Goal: Task Accomplishment & Management: Use online tool/utility

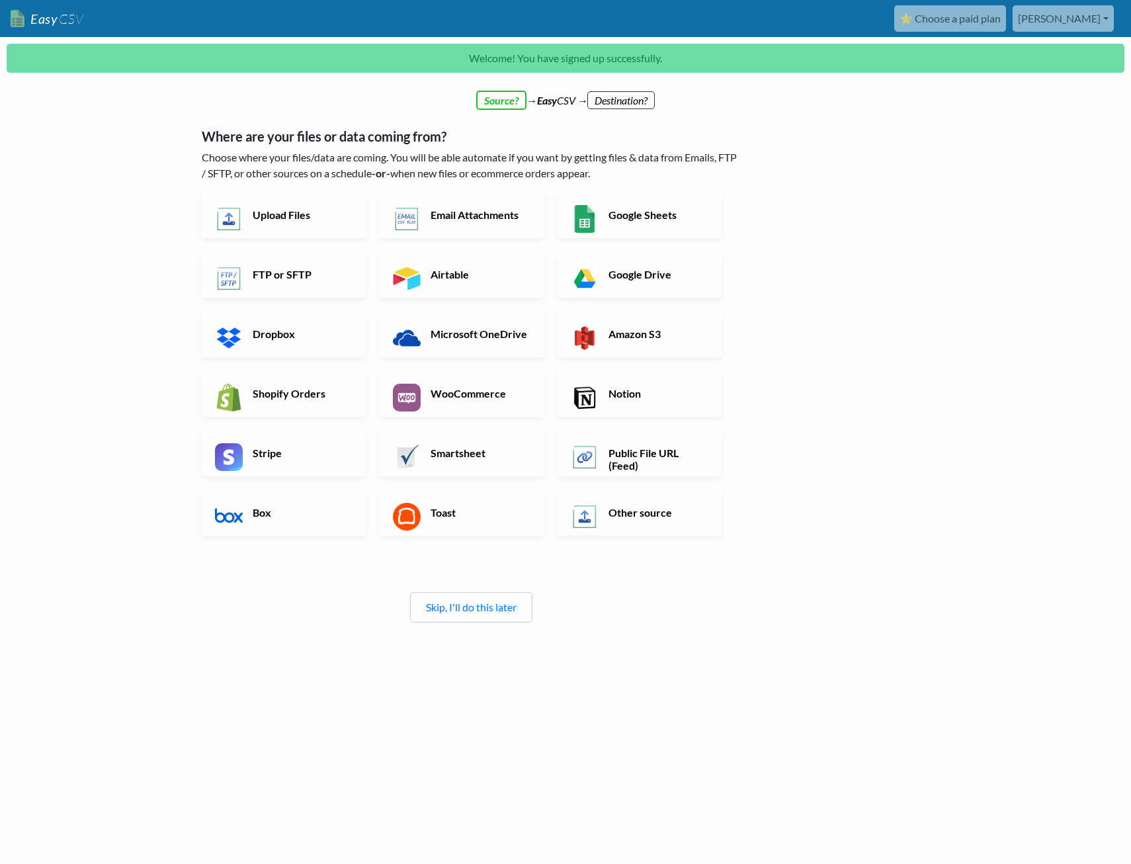
click at [849, 584] on div "← back Thanks for signing up! Set up your Import Flow and Upload Page in 1 minu…" at bounding box center [566, 430] width 754 height 643
click at [488, 212] on h6 "Email Attachments" at bounding box center [479, 214] width 104 height 13
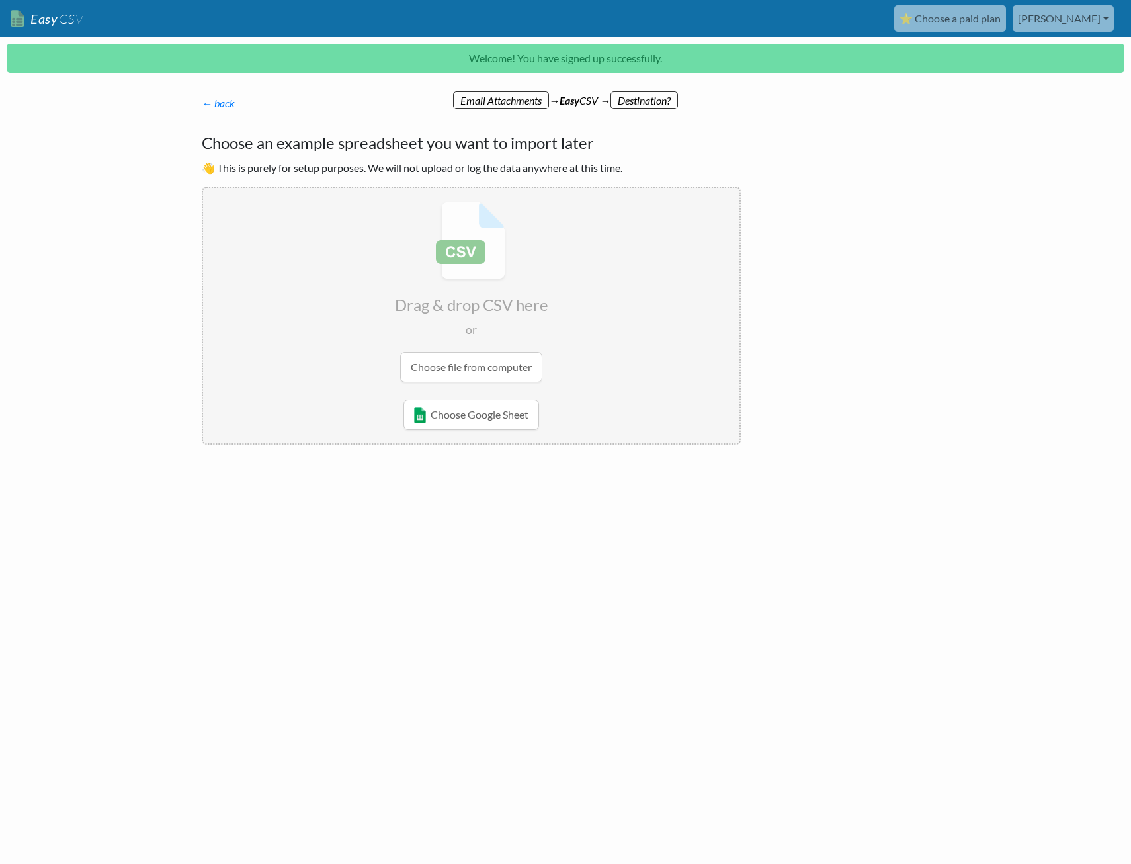
click at [853, 365] on div "← back Thanks for signing up! Set up your Import Flow and Upload Page in 1 minu…" at bounding box center [566, 320] width 754 height 422
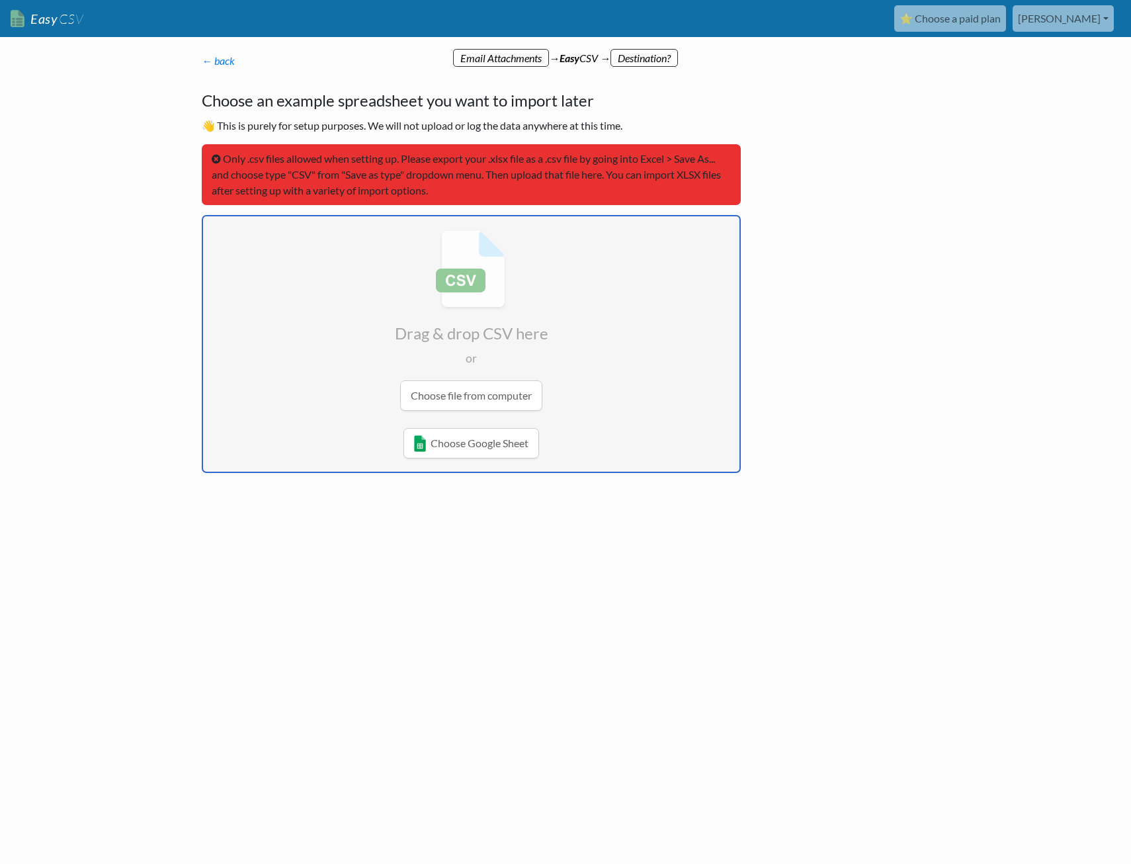
type input "C:\fakepath\GEN001-250822-1-0-Project timesheeting (LIVE).csv"
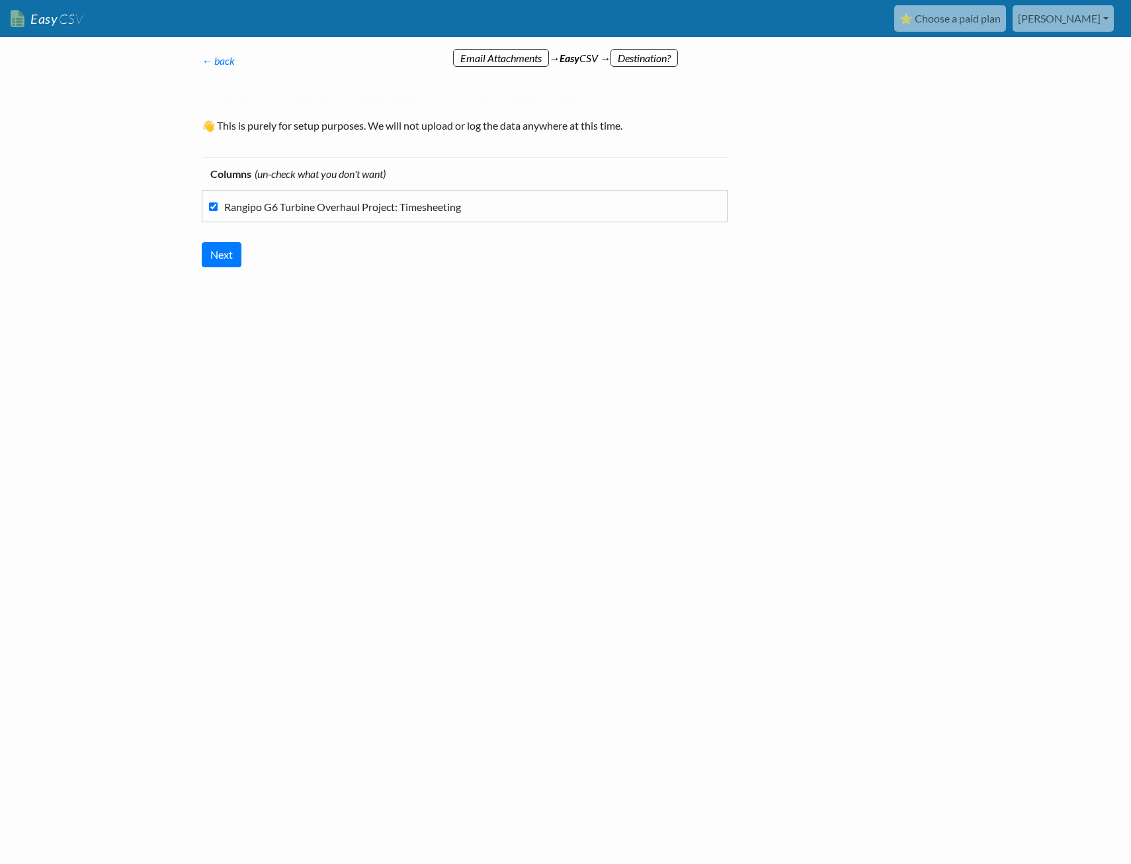
drag, startPoint x: 1043, startPoint y: 426, endPoint x: 725, endPoint y: 359, distance: 325.2
click at [1042, 377] on html "Easy CSV ⭐ Choose a paid plan chris Energetick Co Nz All Flows All CSV Generato…" at bounding box center [565, 188] width 1131 height 377
click at [225, 250] on input "Next" at bounding box center [222, 254] width 40 height 25
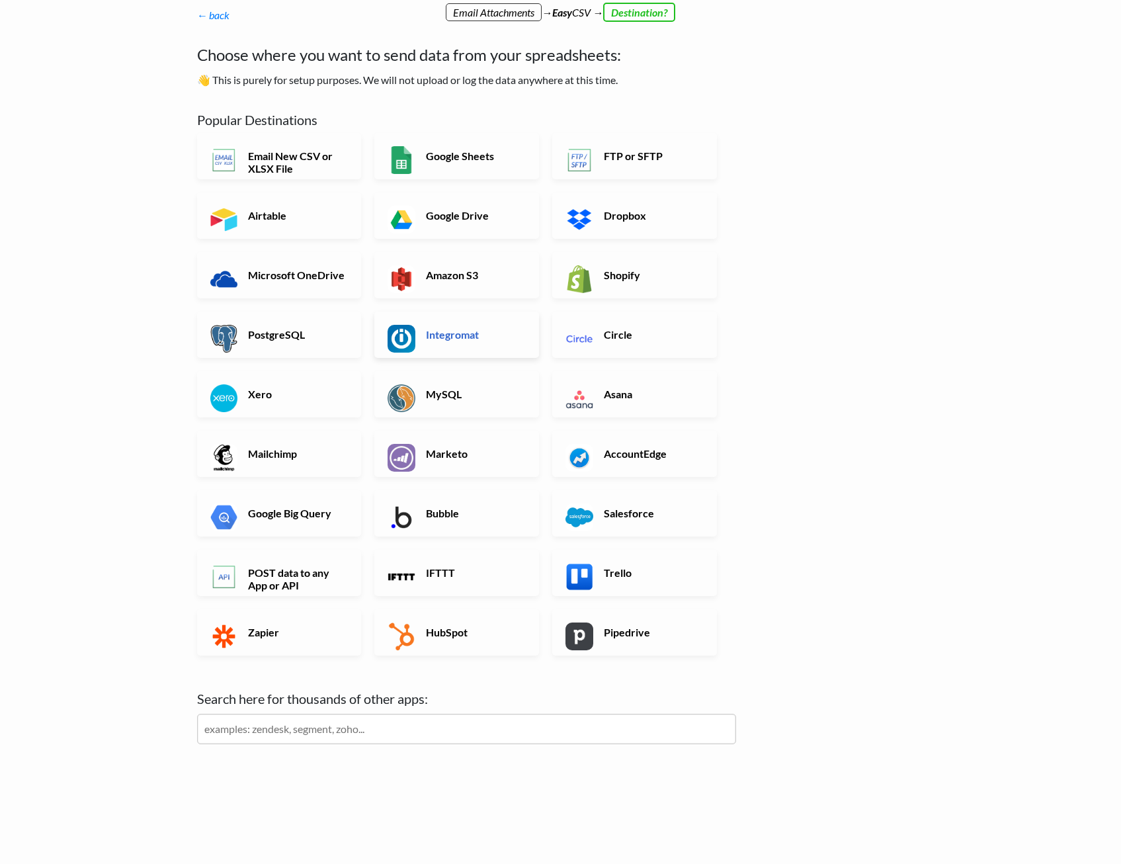
scroll to position [46, 0]
click at [247, 384] on link "Xero" at bounding box center [279, 394] width 165 height 46
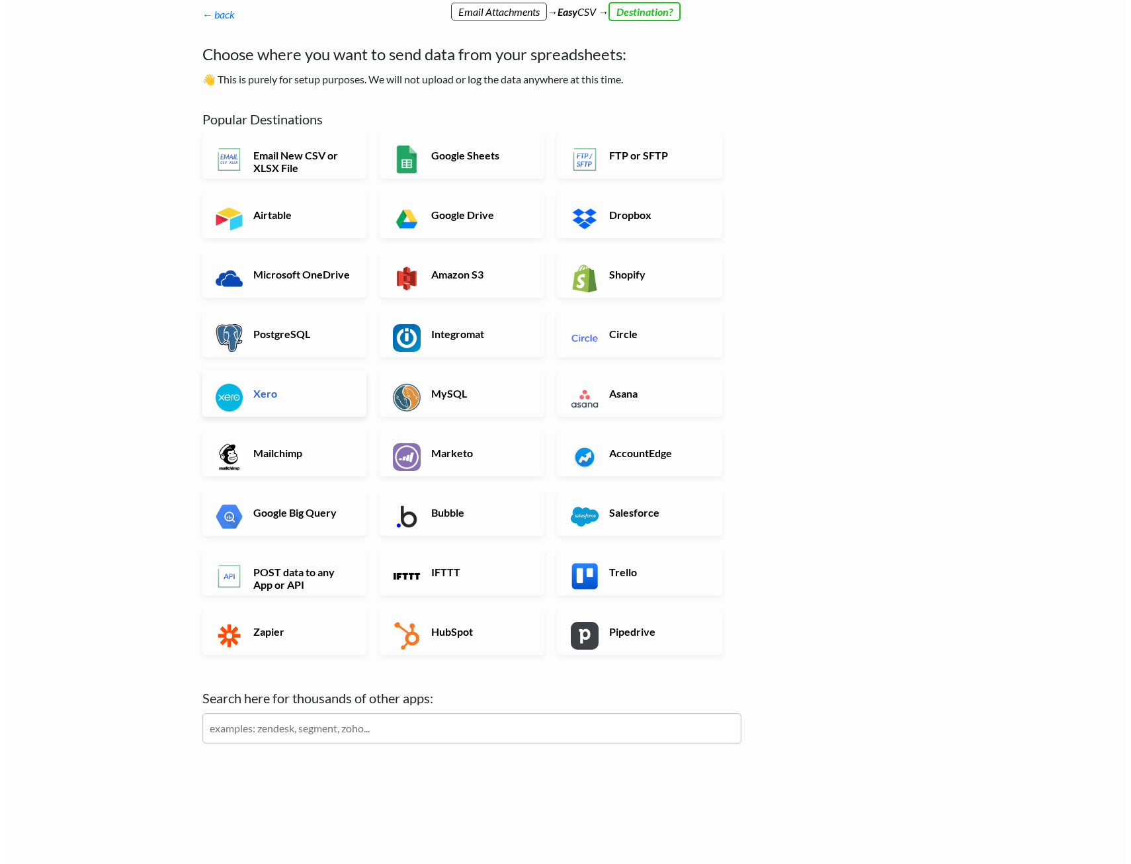
scroll to position [0, 0]
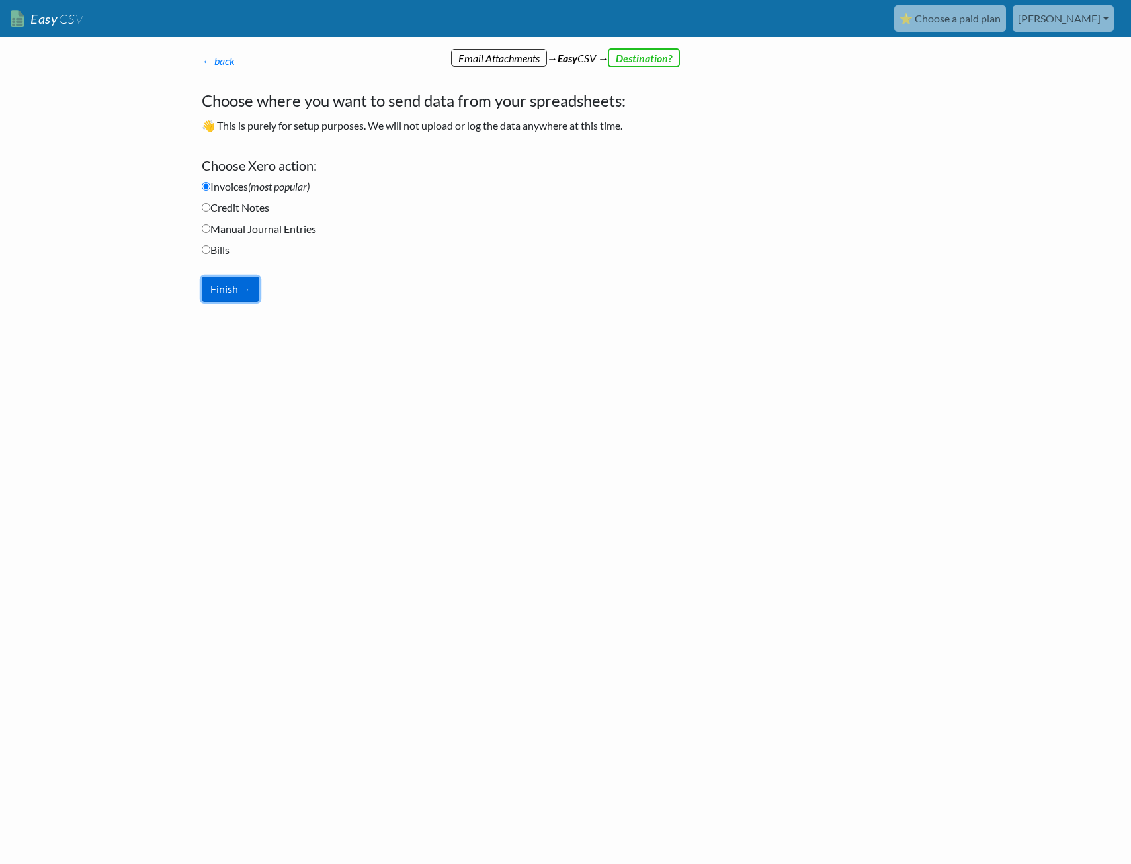
click at [215, 285] on button "Finish →" at bounding box center [231, 289] width 58 height 25
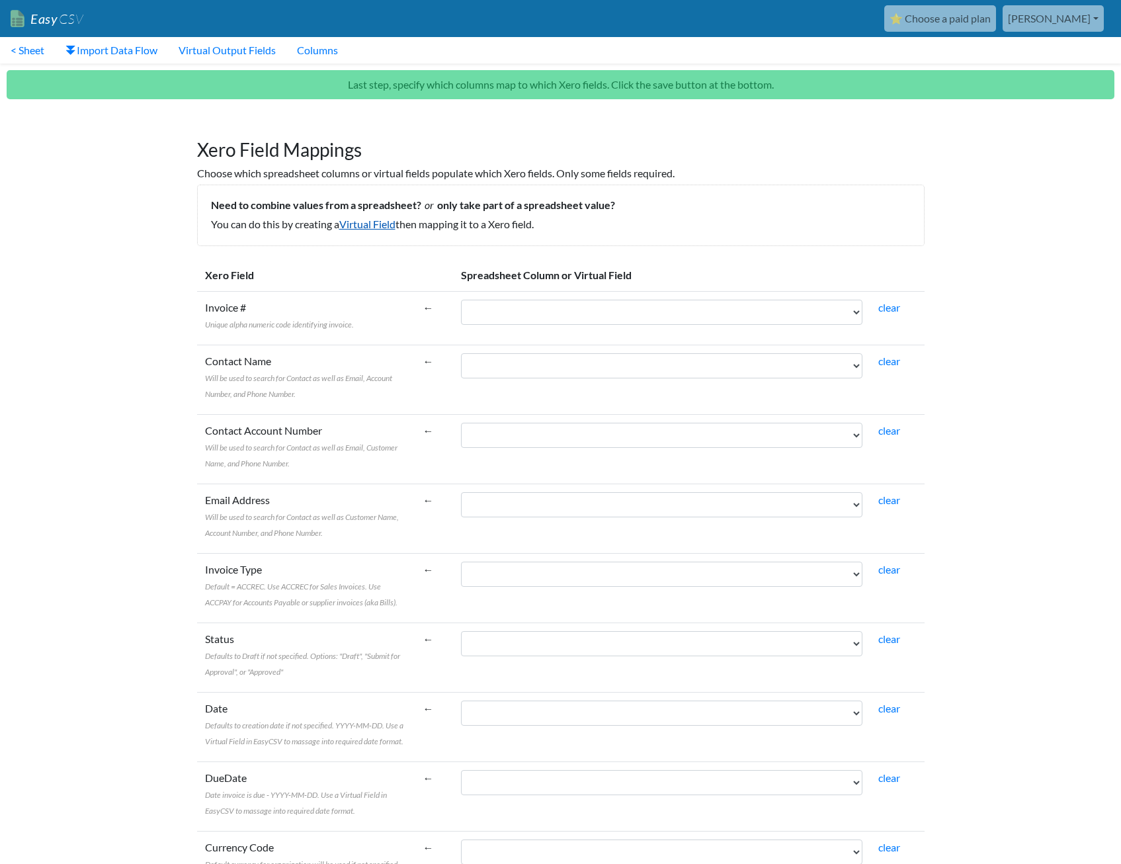
click at [387, 226] on link "Virtual Field" at bounding box center [367, 224] width 56 height 13
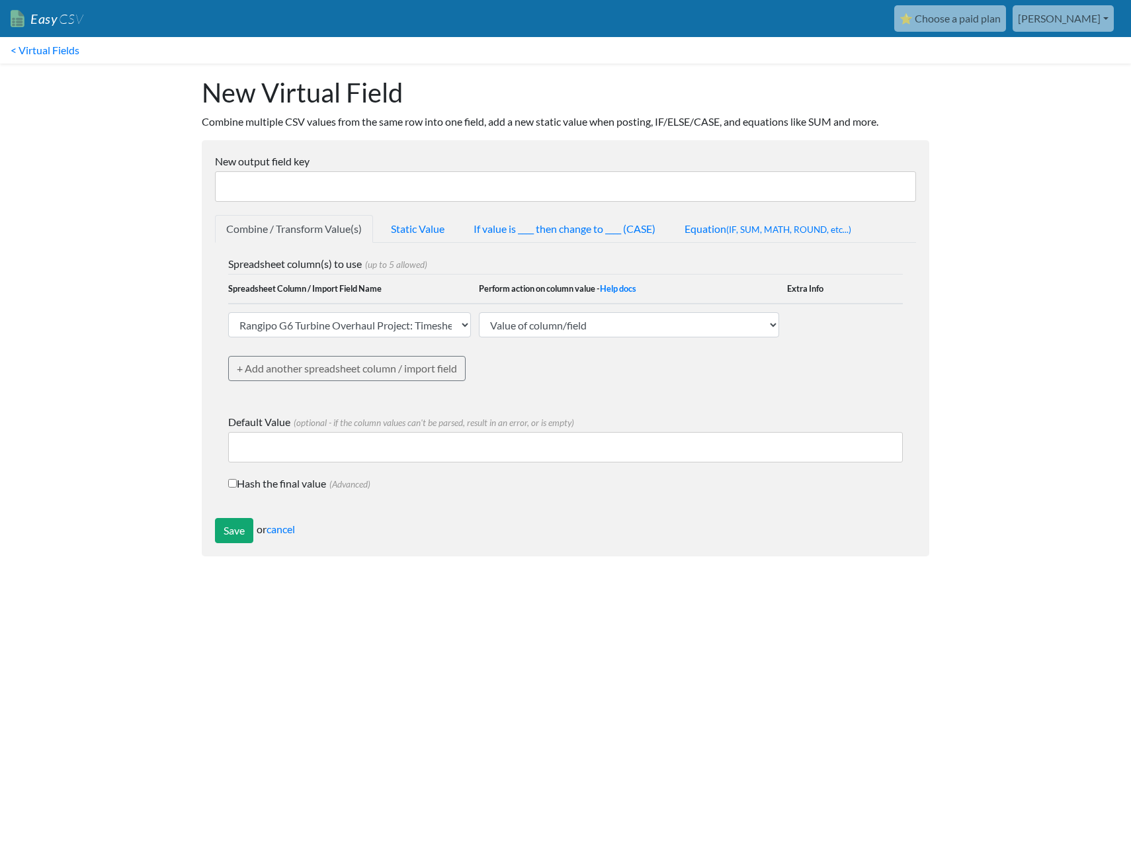
click at [325, 195] on input "New output field key" at bounding box center [565, 186] width 701 height 30
click at [453, 580] on html "Easy CSV ⭐ Choose a paid plan chris Energetick Co Nz All Flows All CSV Generato…" at bounding box center [565, 290] width 1131 height 580
click at [560, 335] on select "Value of column/field Upcase Downcase Sentence case (first letter is capitalize…" at bounding box center [629, 324] width 300 height 25
click at [621, 337] on select "Value of column/field Upcase Downcase Sentence case (first letter is capitalize…" at bounding box center [629, 324] width 300 height 25
click at [414, 234] on link "Static Value" at bounding box center [418, 229] width 76 height 28
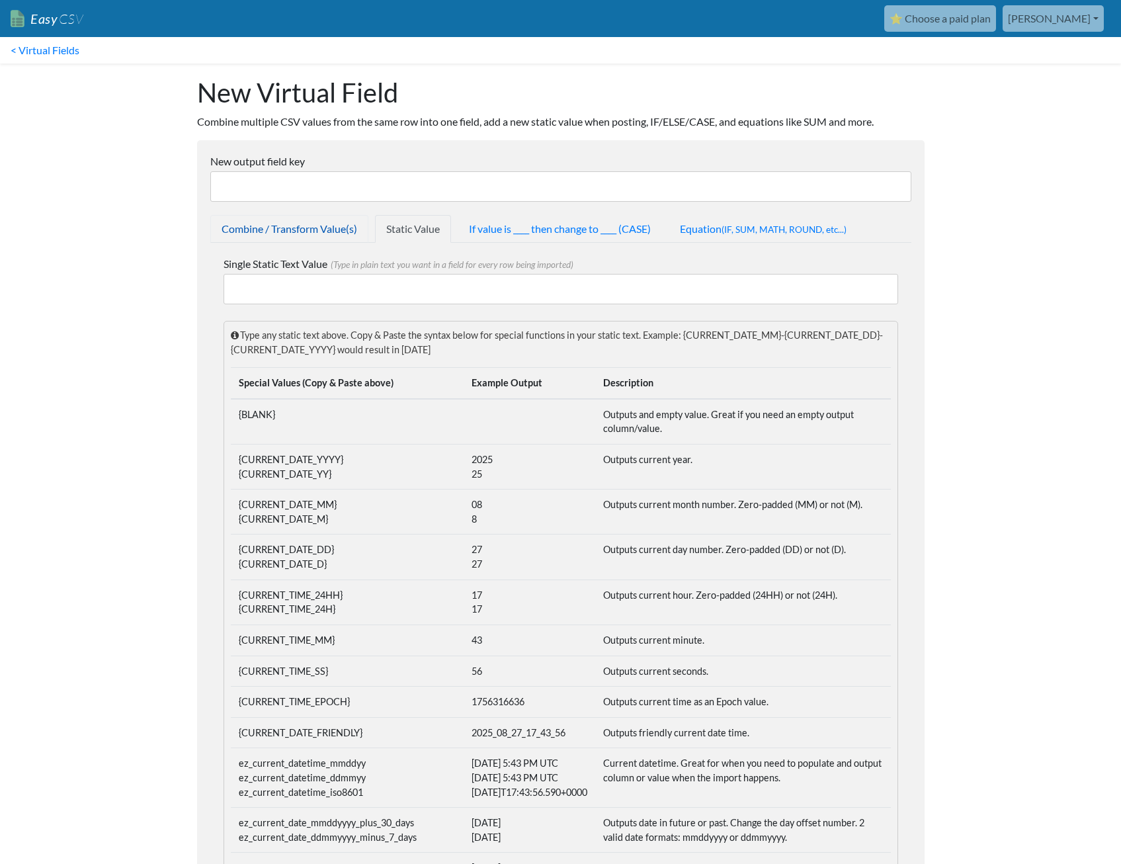
click at [299, 232] on link "Combine / Transform Value(s)" at bounding box center [289, 229] width 158 height 28
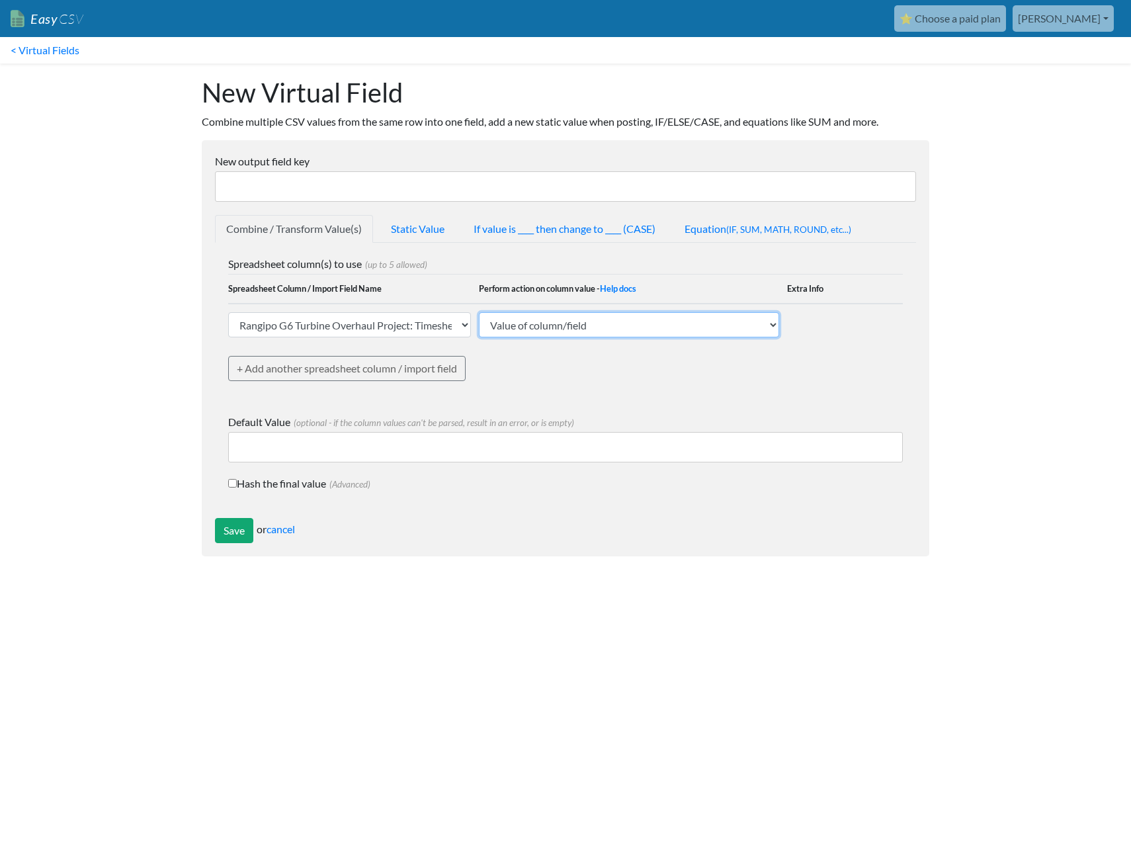
click at [523, 329] on select "Value of column/field Upcase Downcase Sentence case (first letter is capitalize…" at bounding box center [629, 324] width 300 height 25
click at [341, 181] on input "New output field key" at bounding box center [565, 186] width 701 height 30
click at [1033, 241] on body "Easy CSV ⭐ Choose a paid plan chris Energetick Co Nz All Flows All CSV Generato…" at bounding box center [565, 285] width 1131 height 570
click at [850, 175] on input "New output field key" at bounding box center [565, 186] width 701 height 30
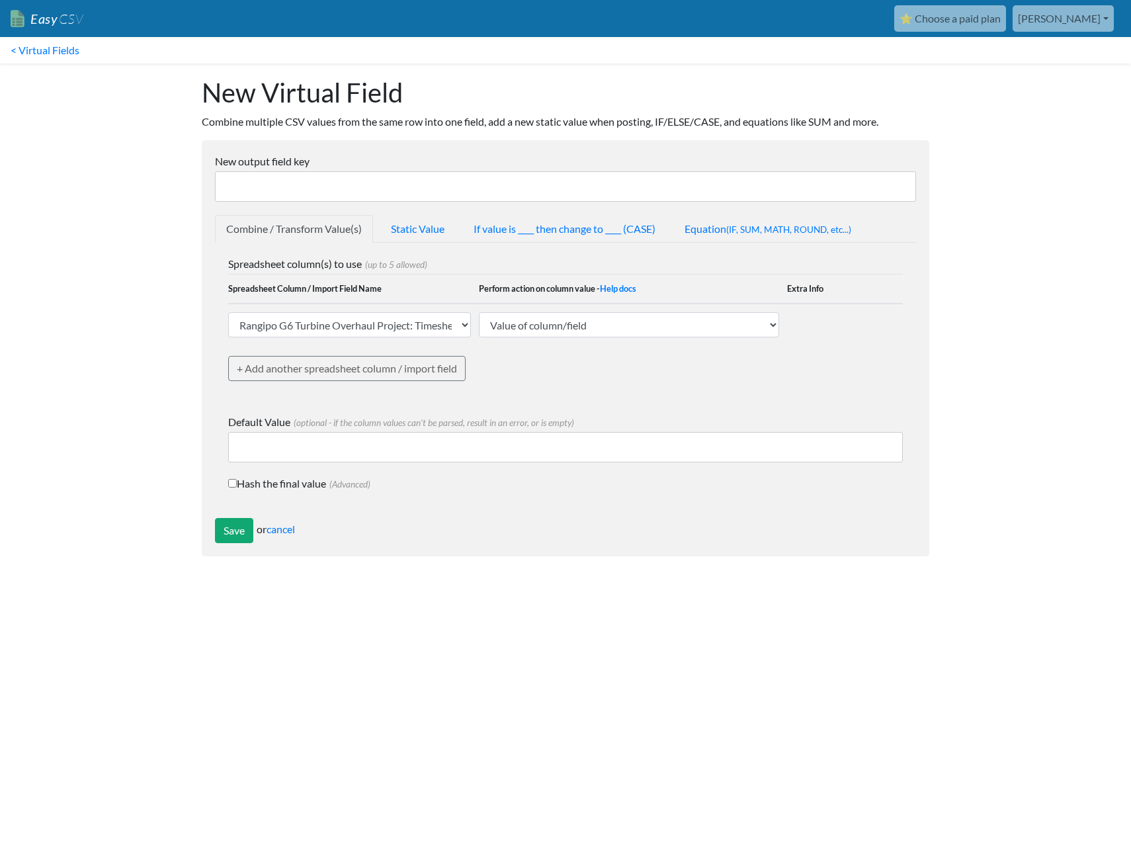
click at [649, 115] on p "Combine multiple CSV values from the same row into one field, add a new static …" at bounding box center [566, 122] width 728 height 16
click at [38, 46] on link "< Virtual Fields" at bounding box center [45, 50] width 90 height 26
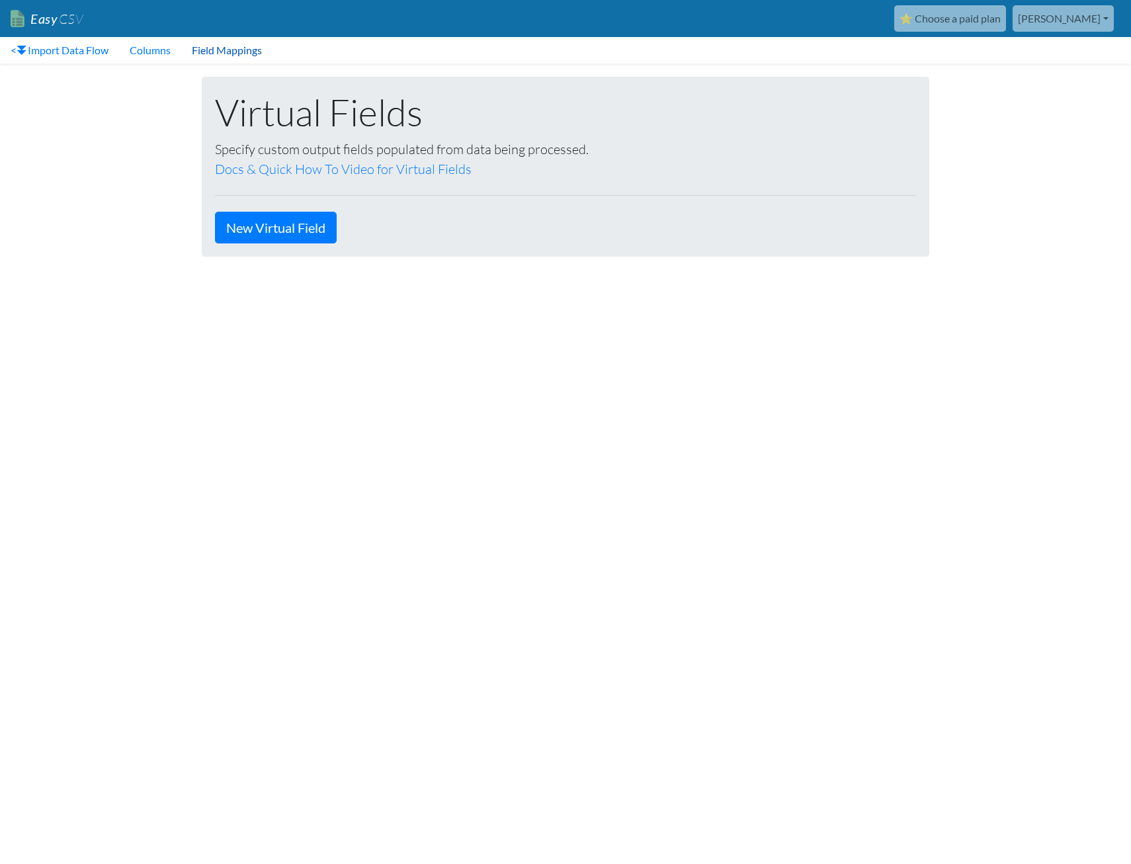
click at [230, 53] on link "Field Mappings" at bounding box center [226, 50] width 91 height 26
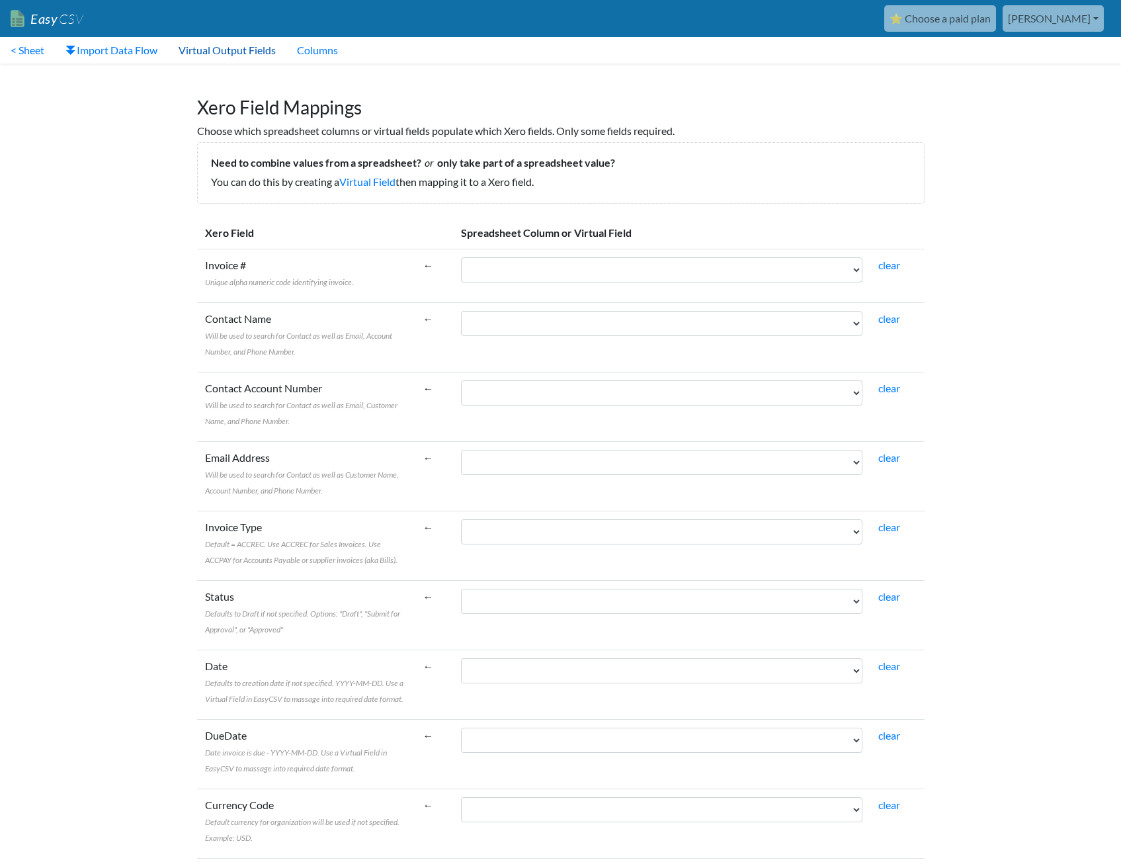
click at [234, 52] on link "Virtual Output Fields" at bounding box center [227, 50] width 118 height 26
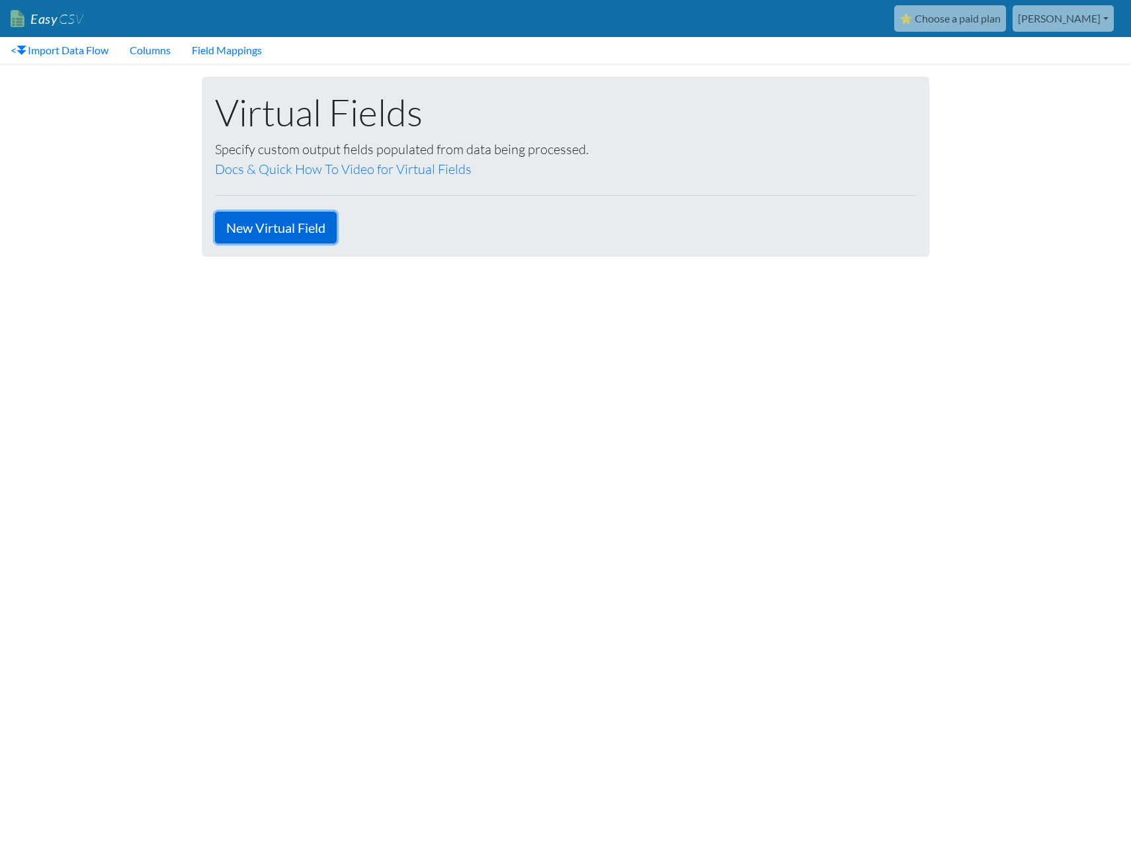
click at [266, 235] on link "New Virtual Field" at bounding box center [276, 228] width 122 height 32
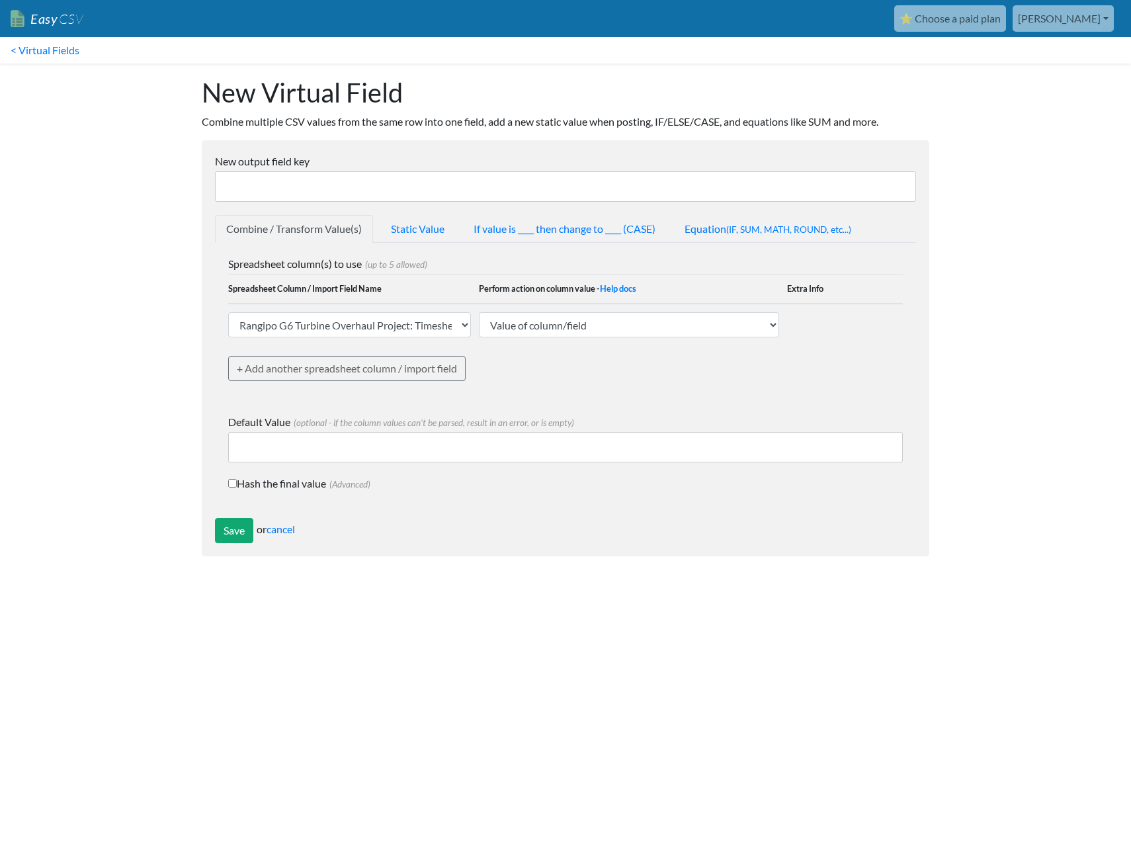
click at [288, 186] on input "New output field key" at bounding box center [565, 186] width 701 height 30
click at [109, 306] on body "Easy CSV ⭐ Choose a paid plan chris Energetick Co Nz All Flows All CSV Generato…" at bounding box center [565, 285] width 1131 height 570
click at [28, 46] on link "< Virtual Fields" at bounding box center [45, 50] width 90 height 26
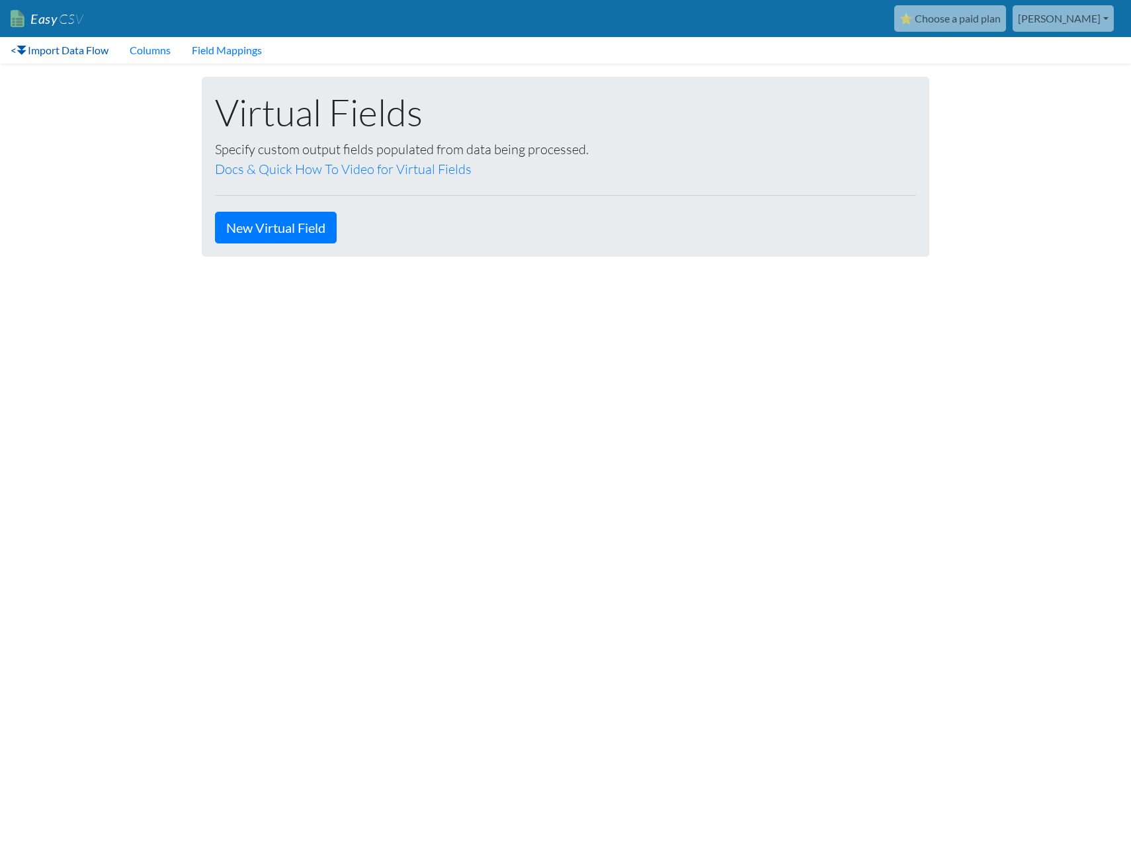
click at [57, 49] on link "< Import Data Flow" at bounding box center [59, 50] width 119 height 26
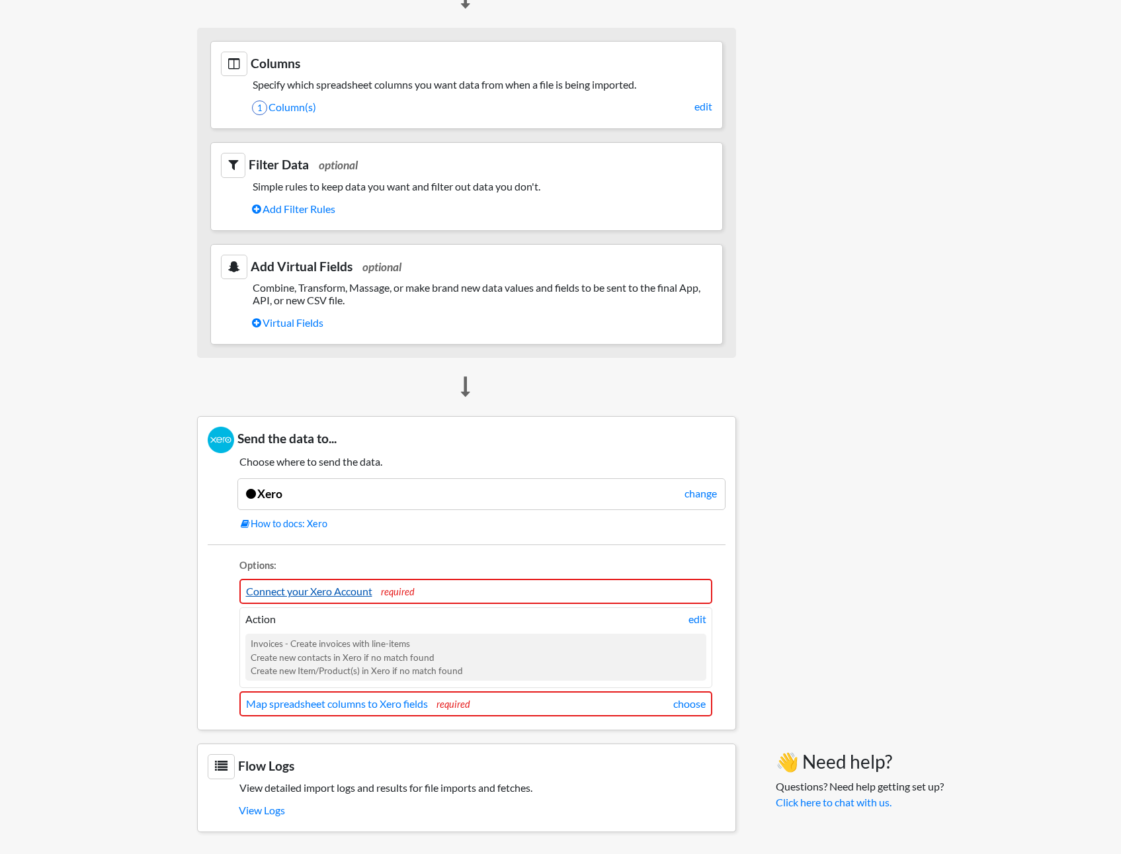
scroll to position [734, 0]
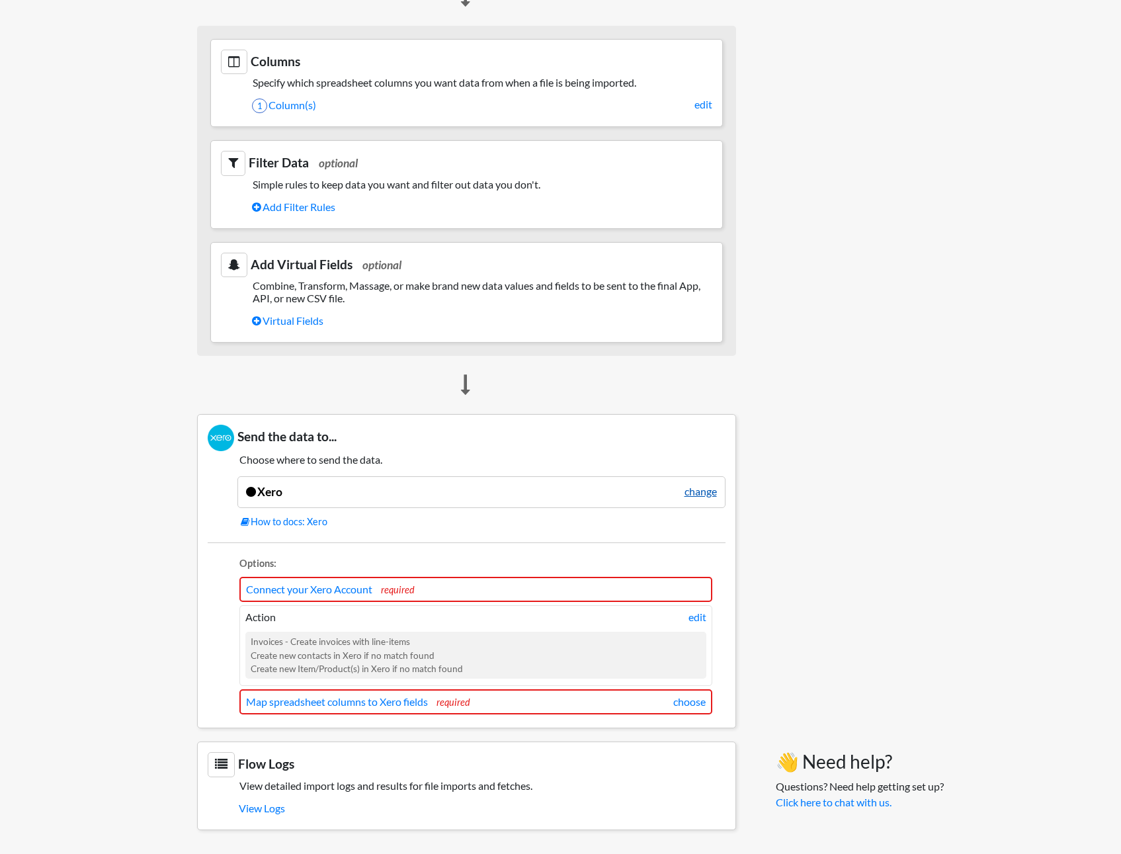
click at [700, 492] on link "change" at bounding box center [701, 492] width 32 height 16
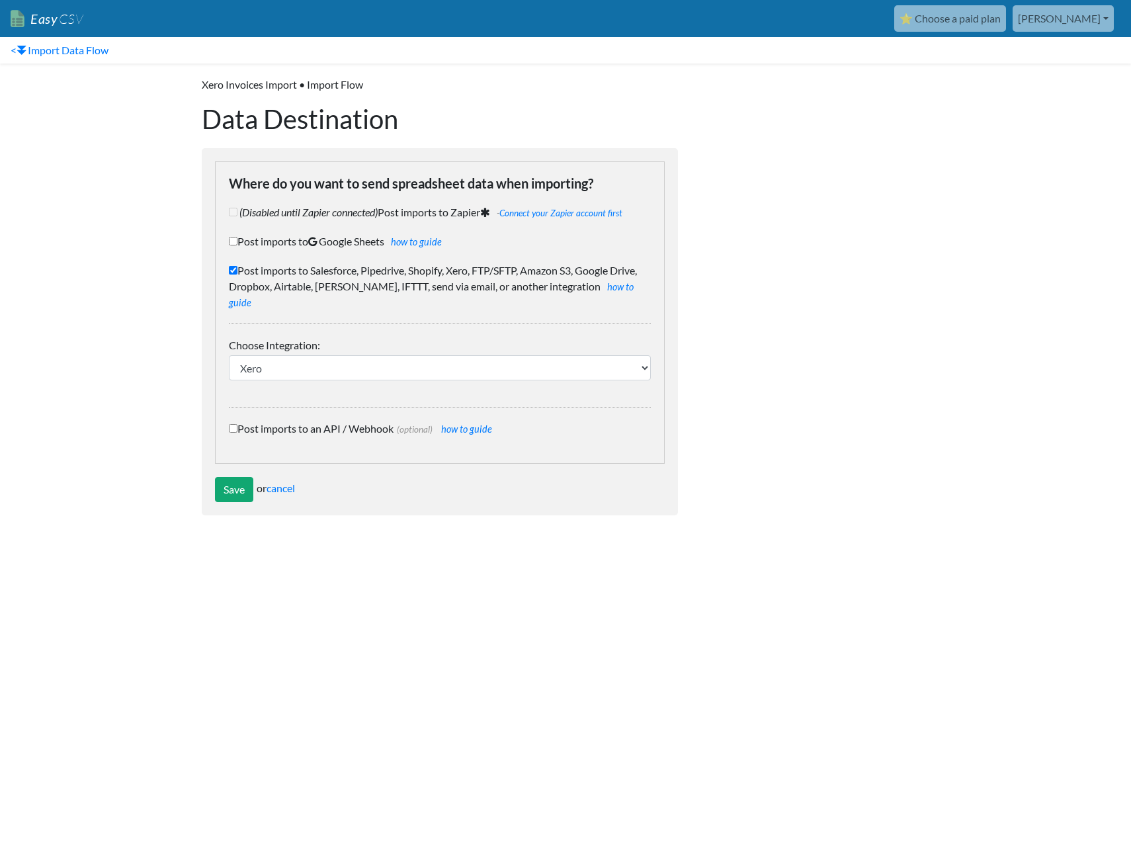
click at [103, 221] on body "Easy CSV ⭐ Choose a paid plan [PERSON_NAME] Energetick Co Nz All Flows All CSV …" at bounding box center [565, 264] width 1131 height 529
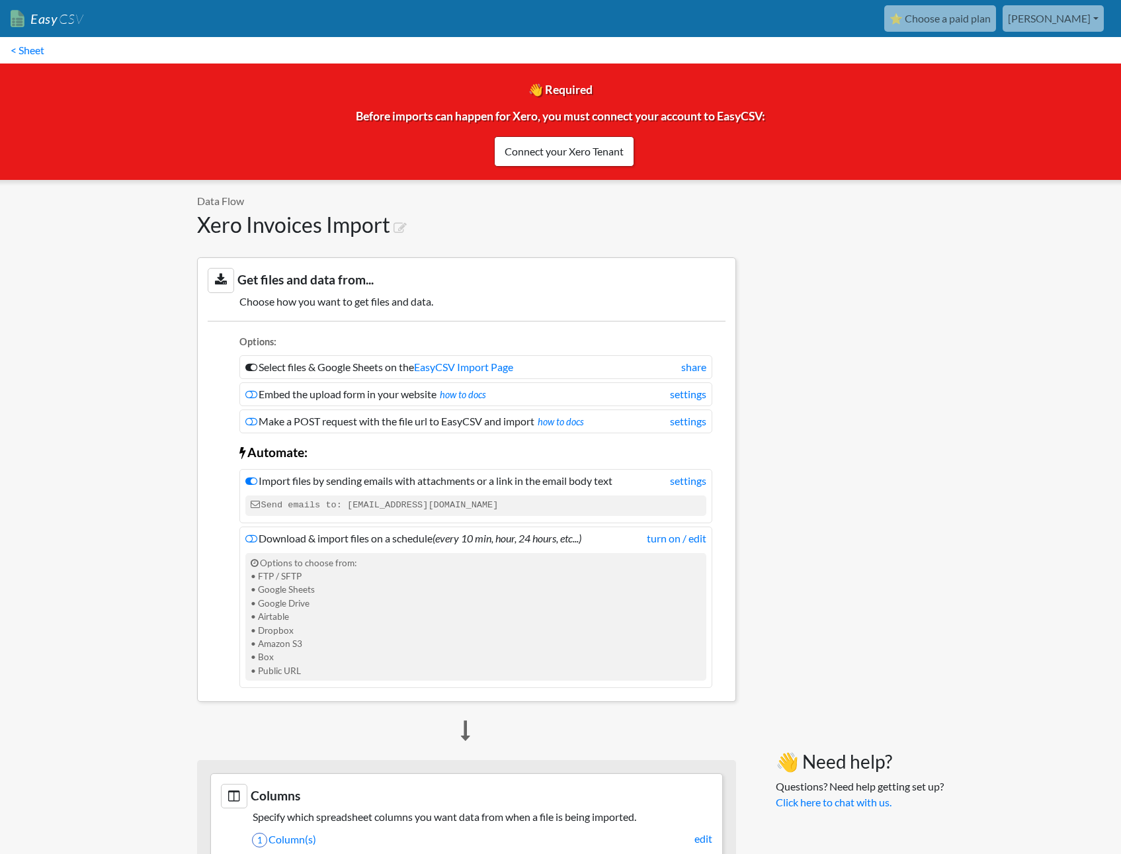
click at [1083, 17] on link "[PERSON_NAME]" at bounding box center [1053, 18] width 101 height 26
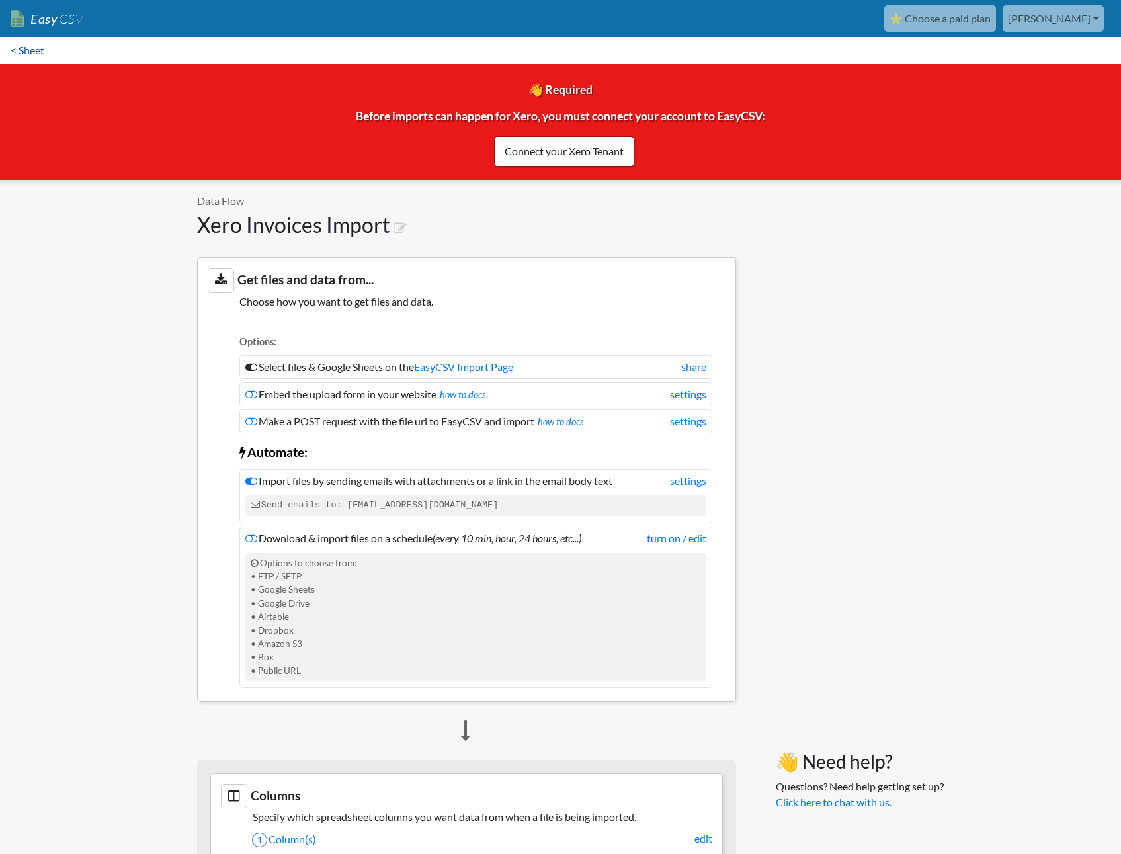
click at [34, 48] on link "< Sheet" at bounding box center [27, 50] width 55 height 26
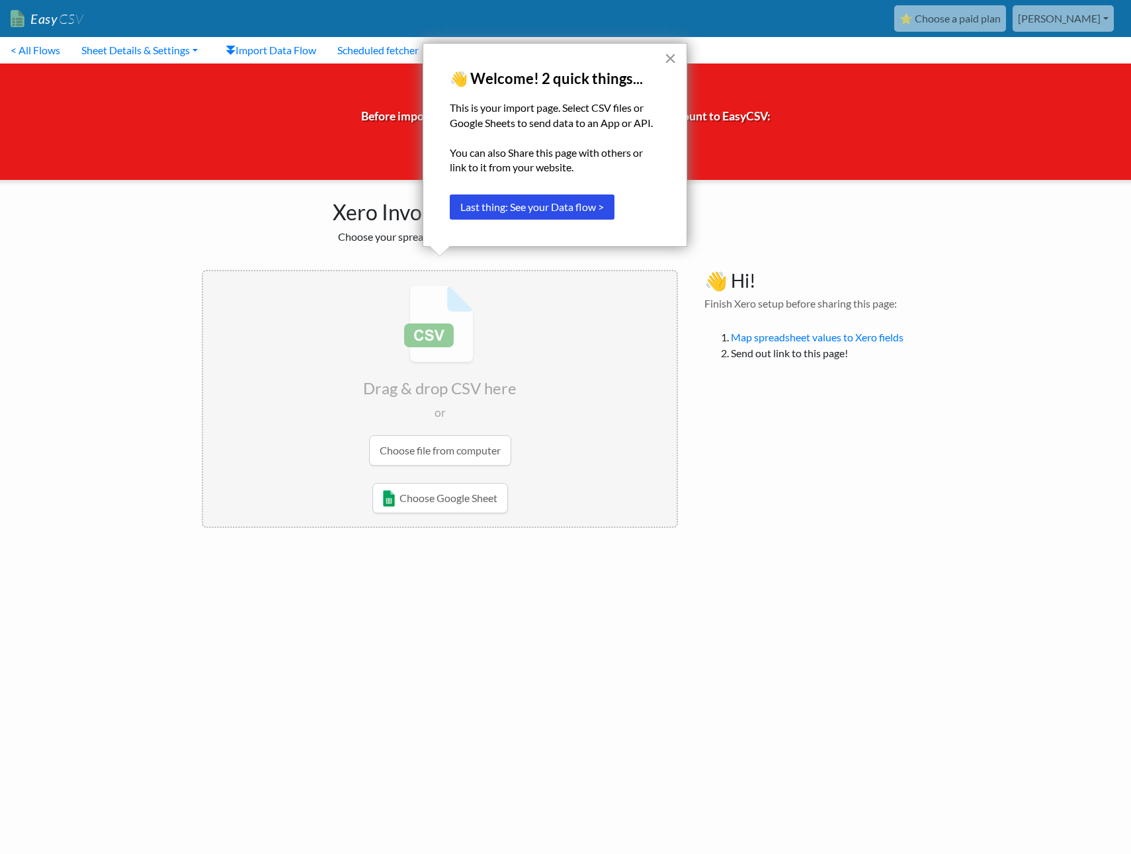
click at [672, 53] on button "×" at bounding box center [670, 58] width 13 height 21
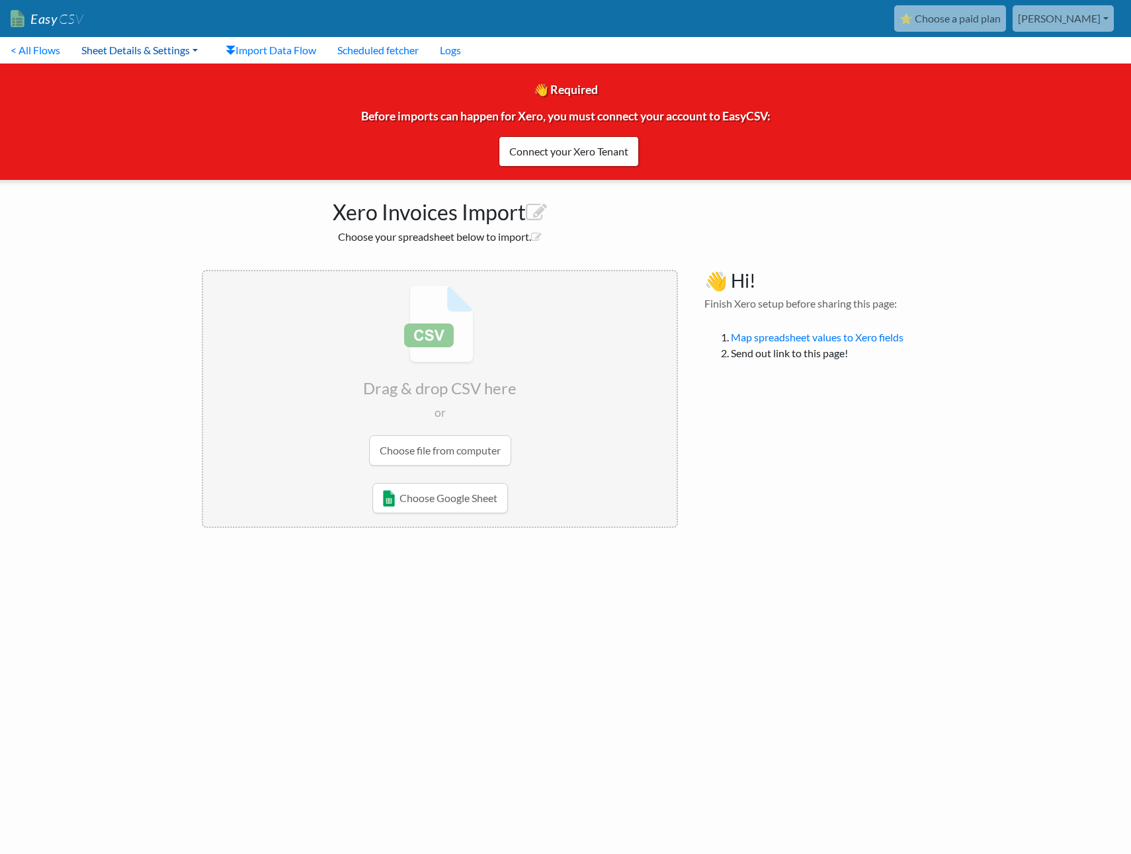
click at [127, 44] on link "Sheet Details & Settings" at bounding box center [140, 50] width 138 height 26
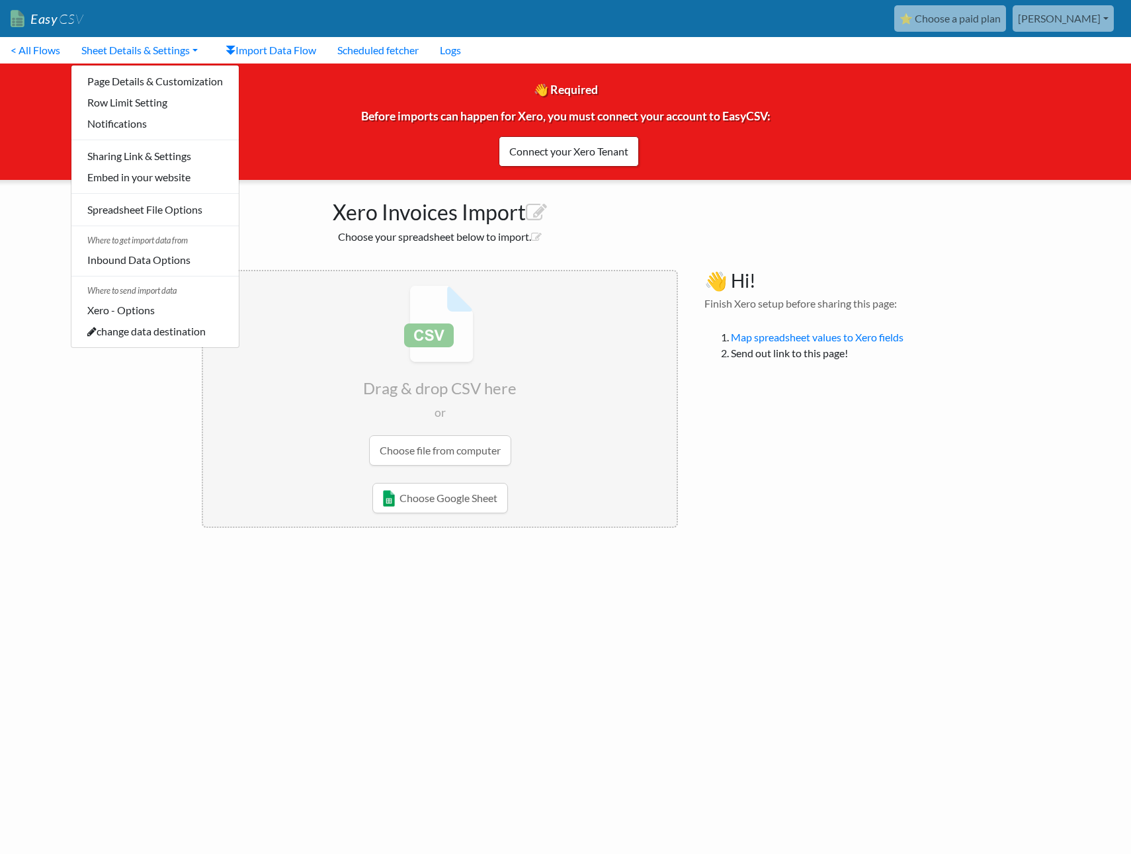
click at [30, 315] on body "Easy CSV ⭐ Choose a paid plan chris Energetick Co Nz All Flows All CSV Generato…" at bounding box center [565, 270] width 1131 height 541
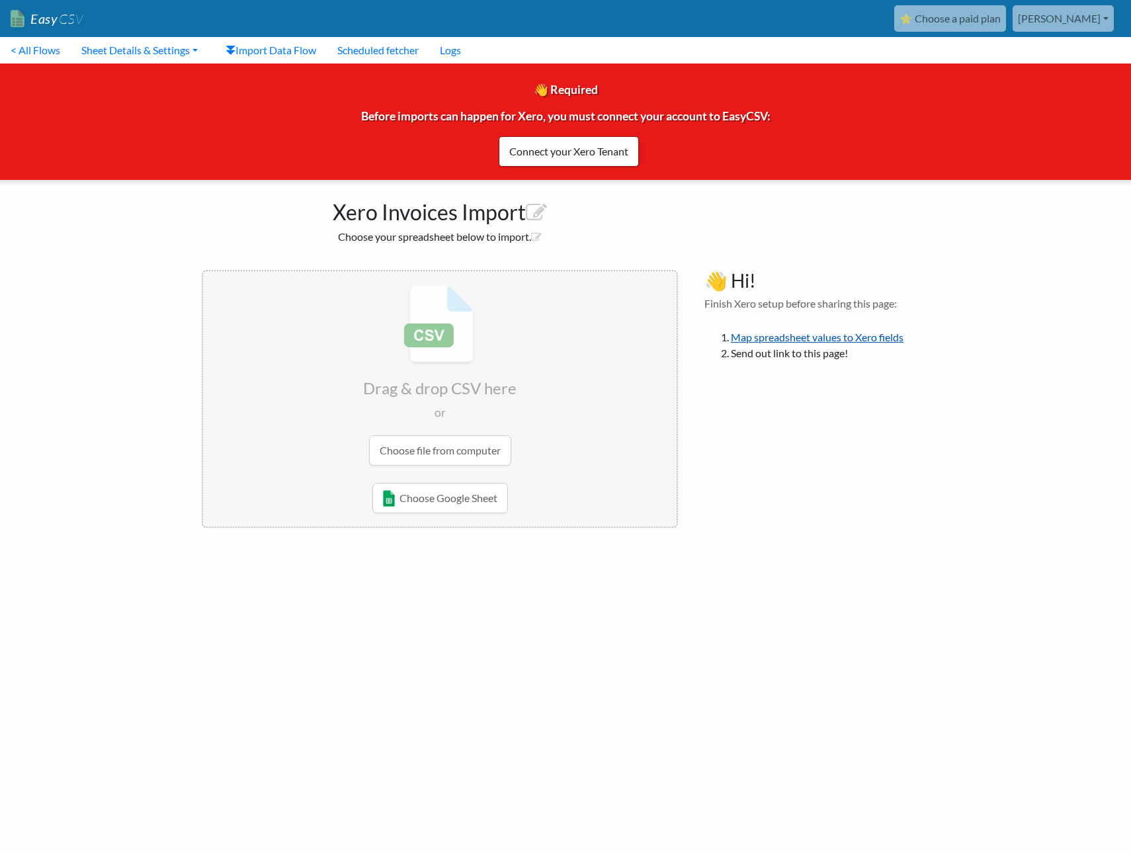
click at [883, 339] on link "Map spreadsheet values to Xero fields" at bounding box center [817, 337] width 173 height 13
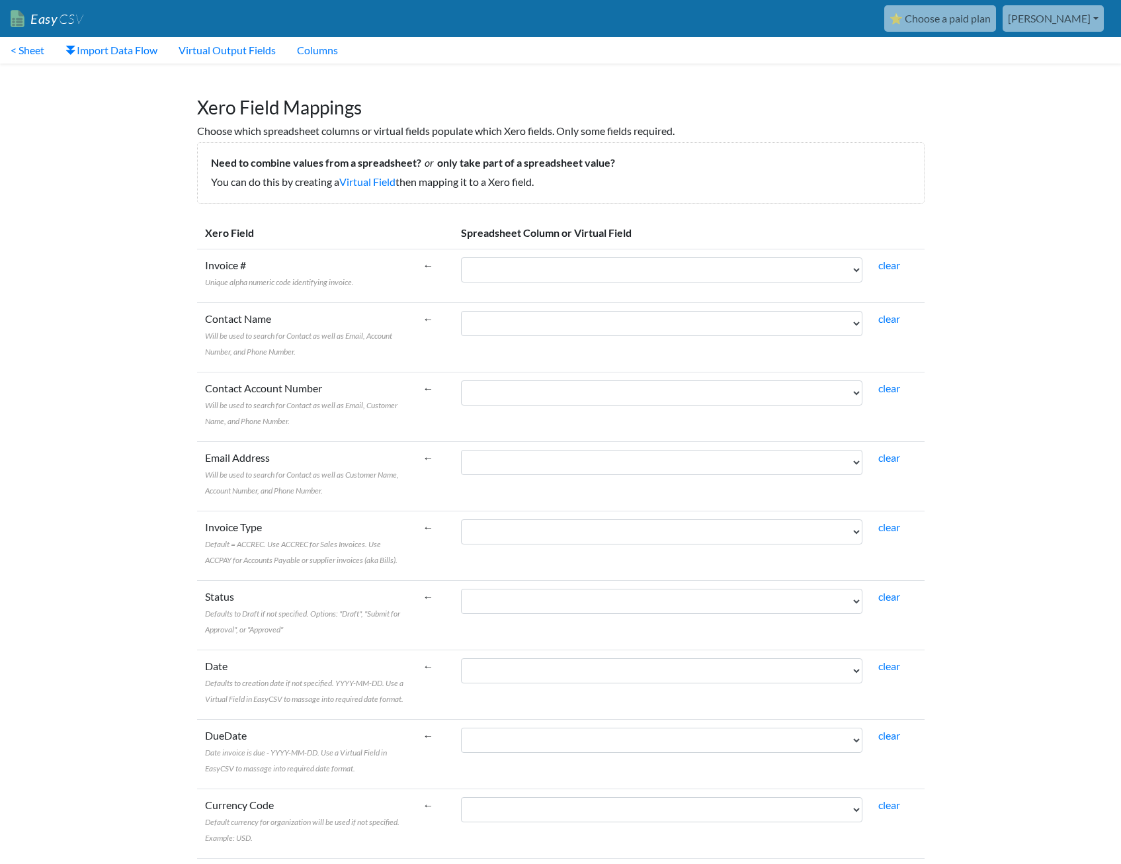
click at [1106, 26] on ul "⭐ Choose a paid plan [PERSON_NAME] Energetick Co Nz All Flows All CSV Generator…" at bounding box center [998, 18] width 226 height 26
click at [1098, 22] on link "[PERSON_NAME]" at bounding box center [1053, 18] width 101 height 26
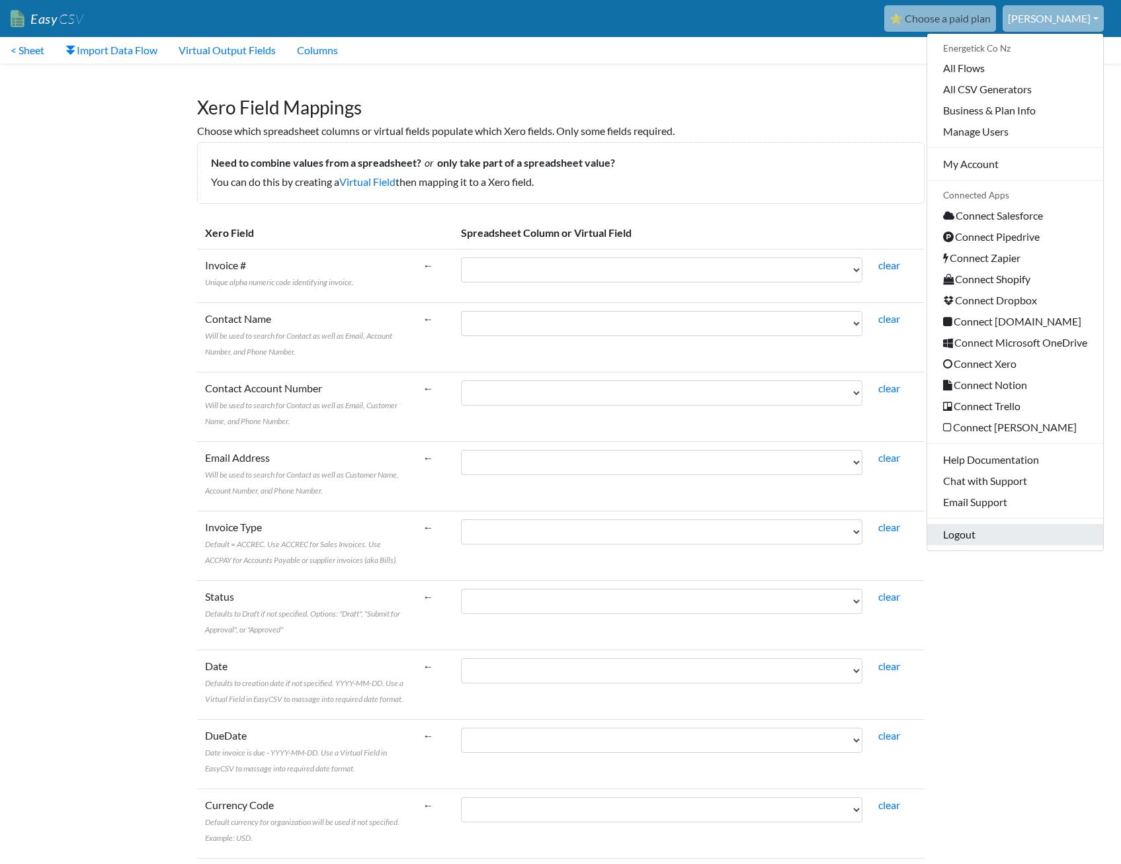
click at [973, 530] on link "Logout" at bounding box center [1016, 534] width 176 height 21
